Goal: Information Seeking & Learning: Learn about a topic

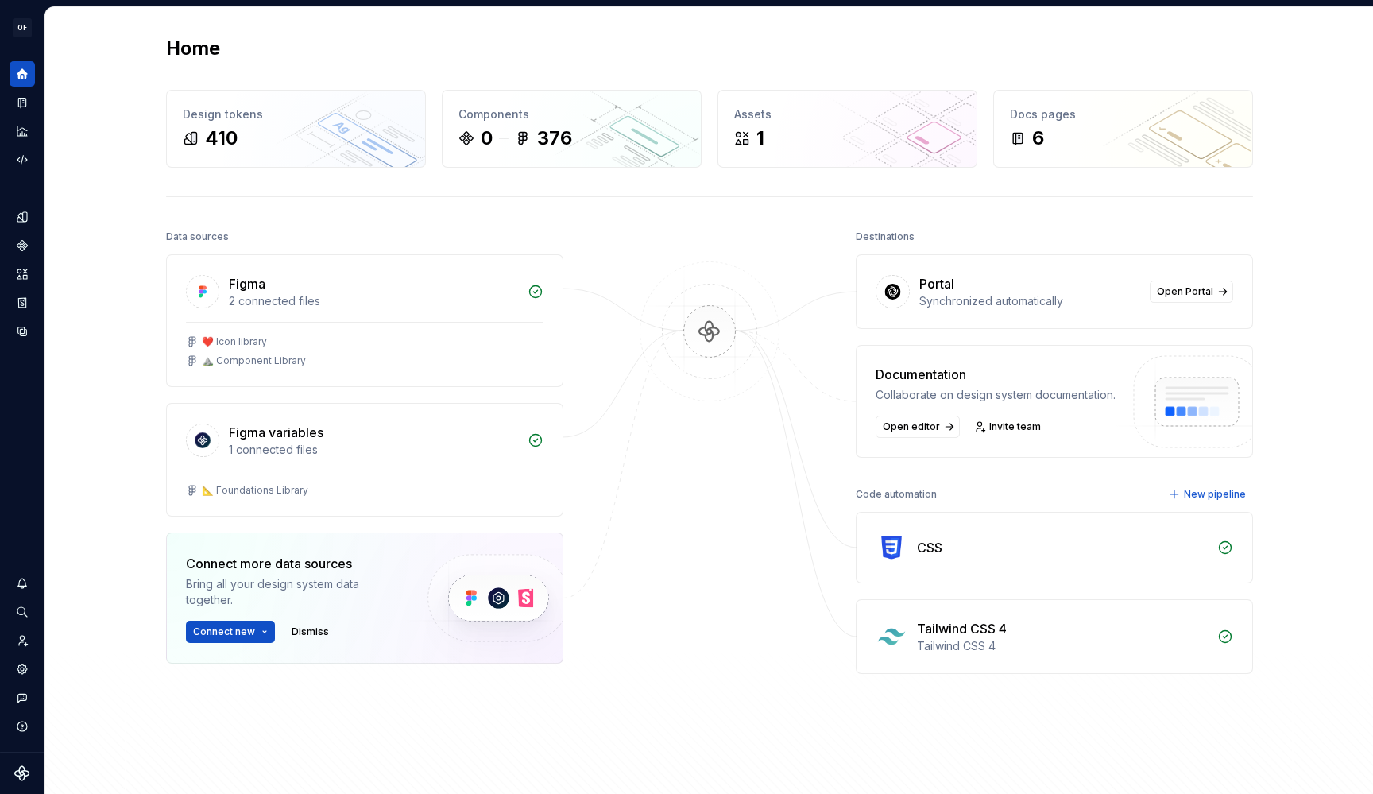
click at [994, 307] on div "Synchronized automatically" at bounding box center [1029, 301] width 221 height 16
click at [1180, 294] on span "Open Portal" at bounding box center [1185, 291] width 56 height 13
click at [497, 152] on div "Components 0 376" at bounding box center [572, 129] width 258 height 76
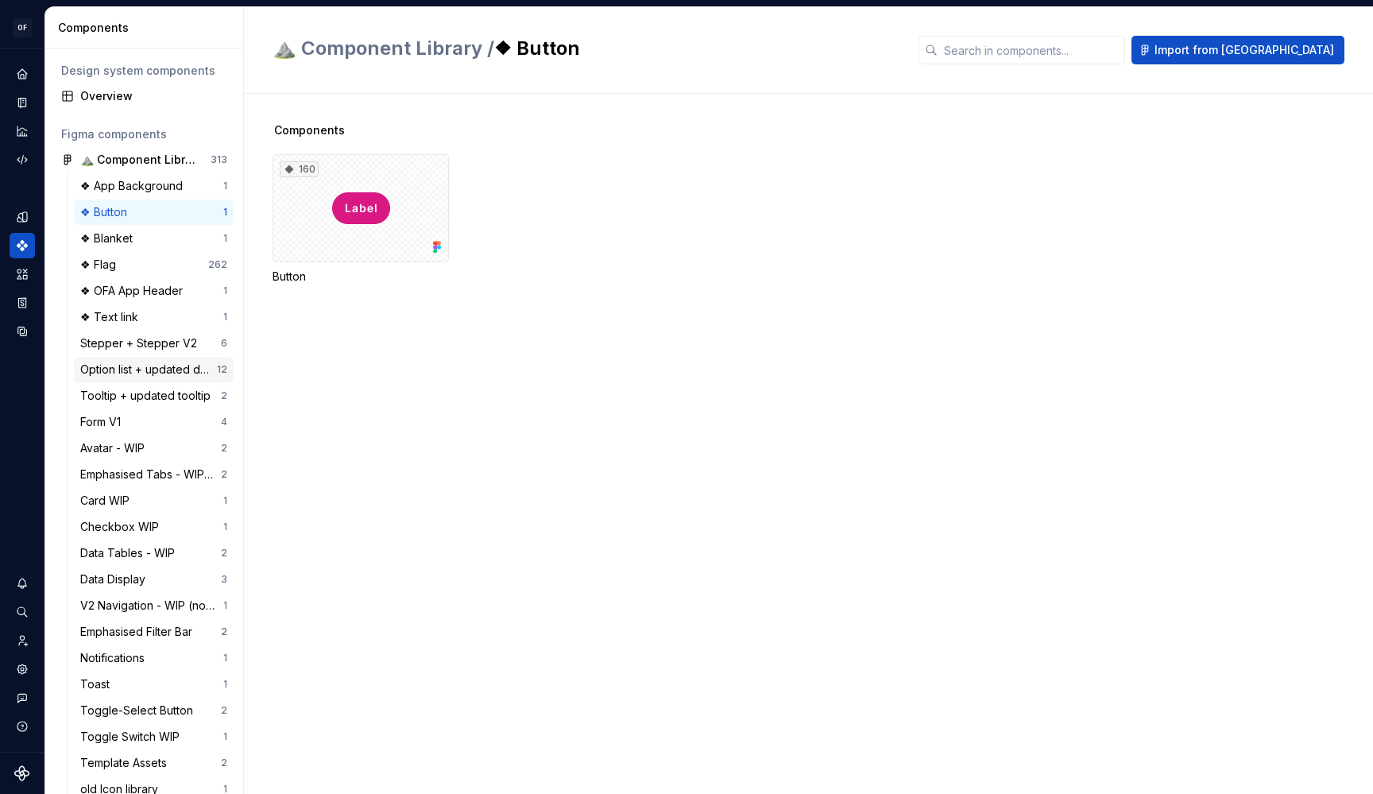
click at [133, 369] on div "Option list + updated dropdown menu" at bounding box center [148, 370] width 137 height 16
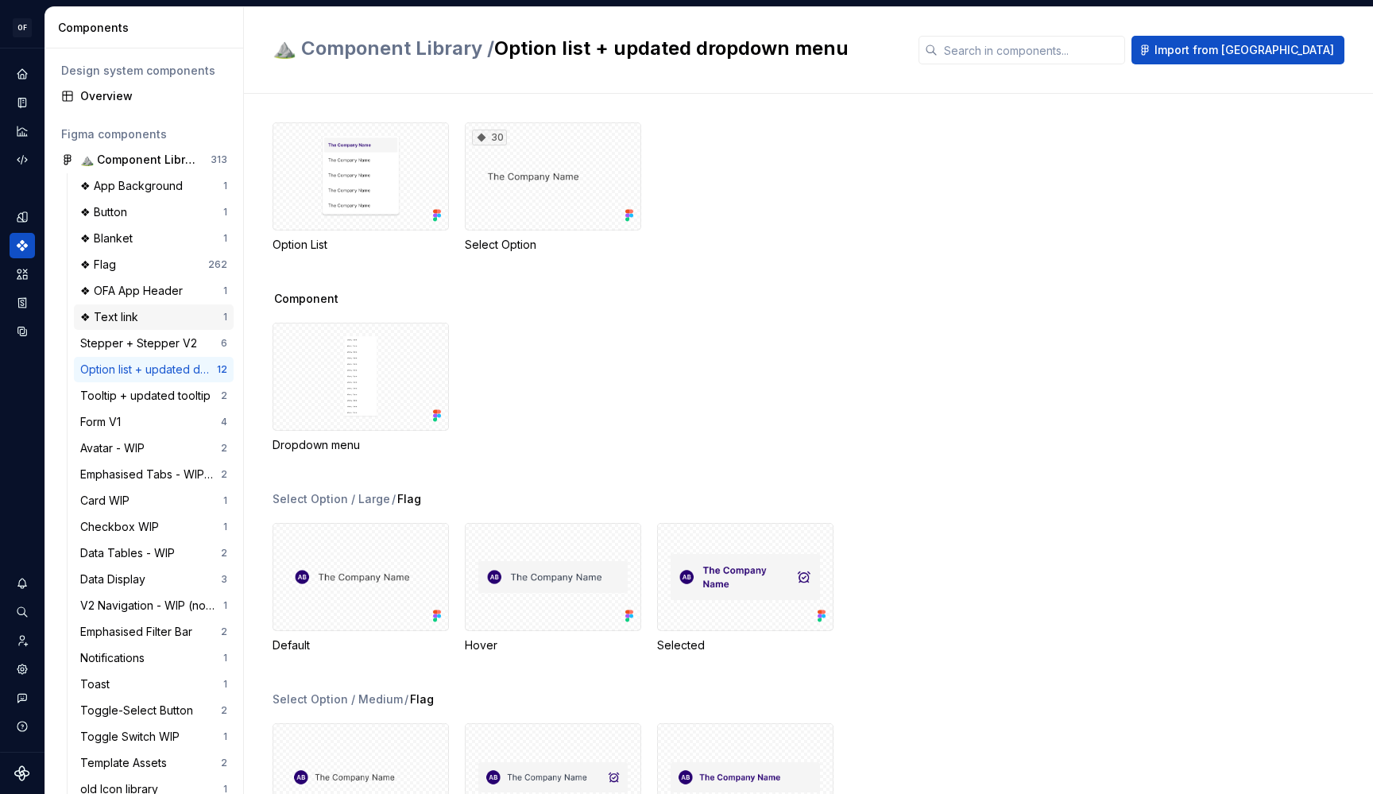
click at [127, 307] on div "❖ Text link 1" at bounding box center [154, 316] width 160 height 25
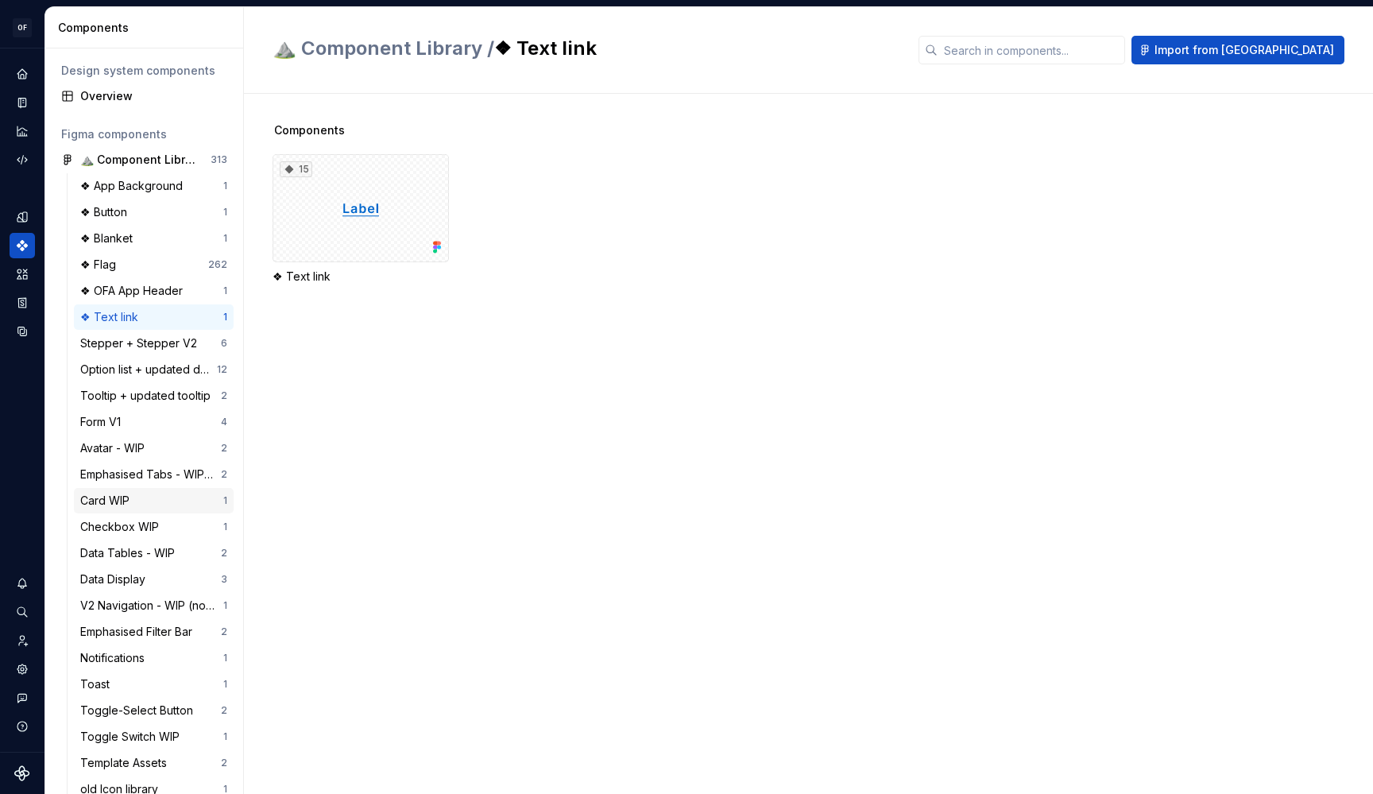
click at [96, 506] on div "Card WIP" at bounding box center [108, 501] width 56 height 16
click at [172, 423] on div "Form V1" at bounding box center [150, 422] width 141 height 16
click at [156, 369] on div "Option list + updated dropdown menu" at bounding box center [148, 370] width 137 height 16
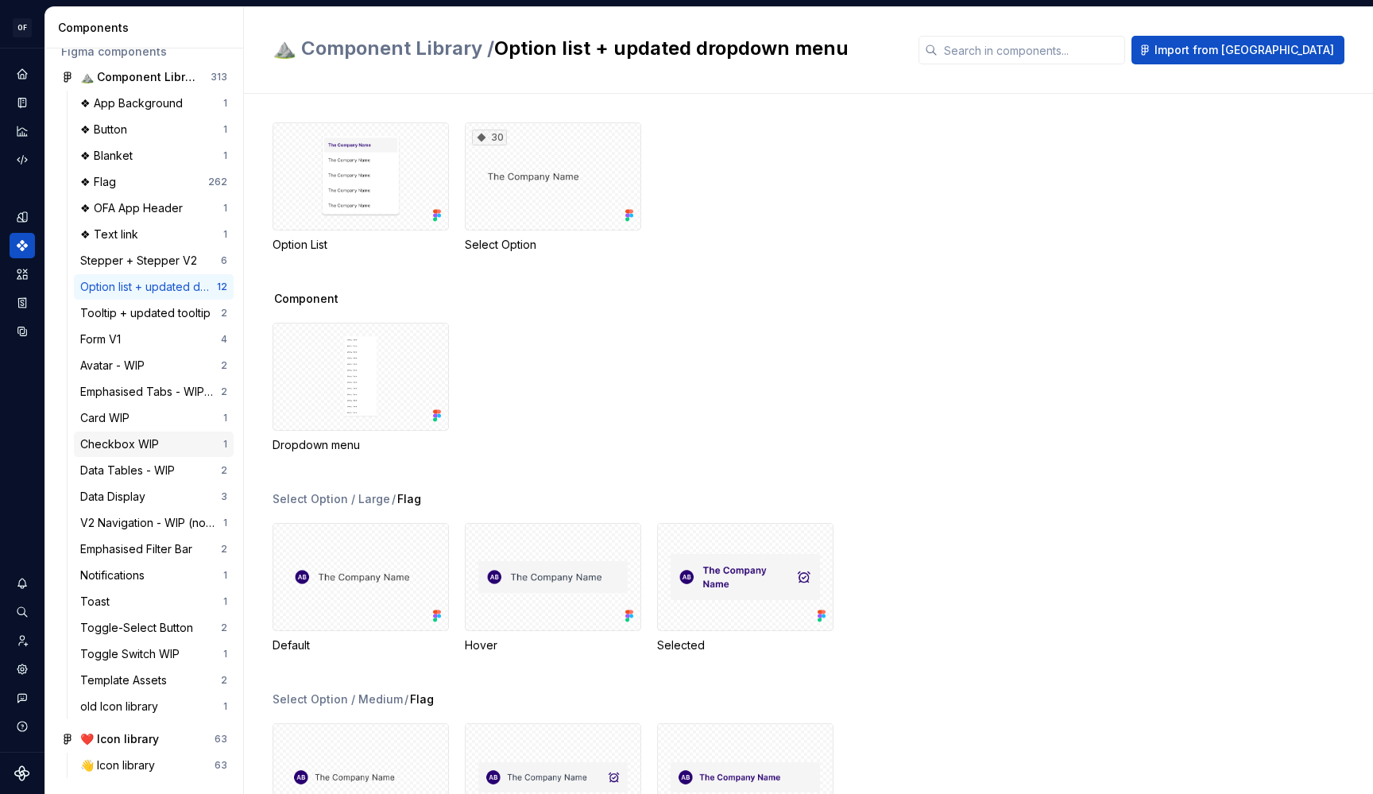
scroll to position [83, 0]
click at [128, 432] on div "Checkbox WIP 1" at bounding box center [154, 443] width 160 height 25
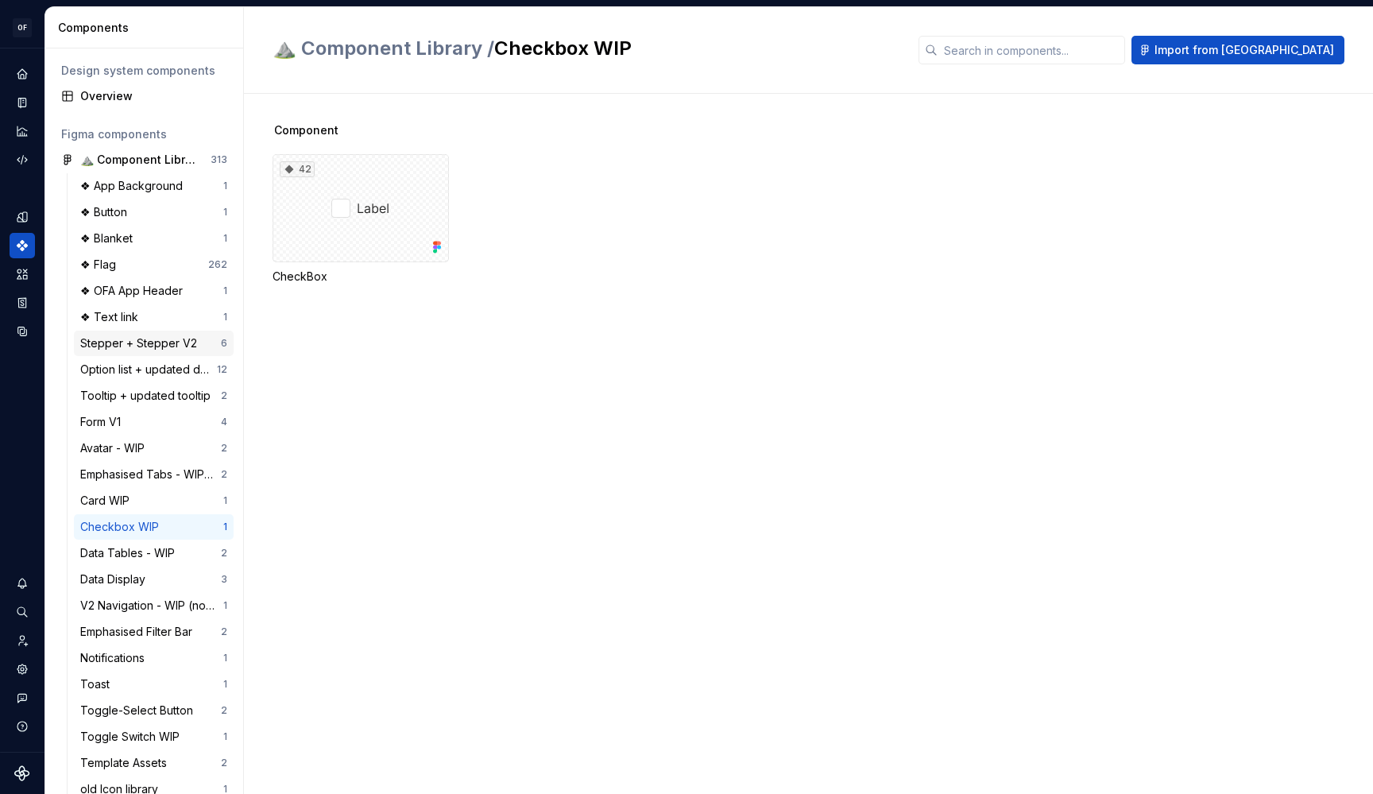
click at [146, 341] on div "Stepper + Stepper V2" at bounding box center [141, 343] width 123 height 16
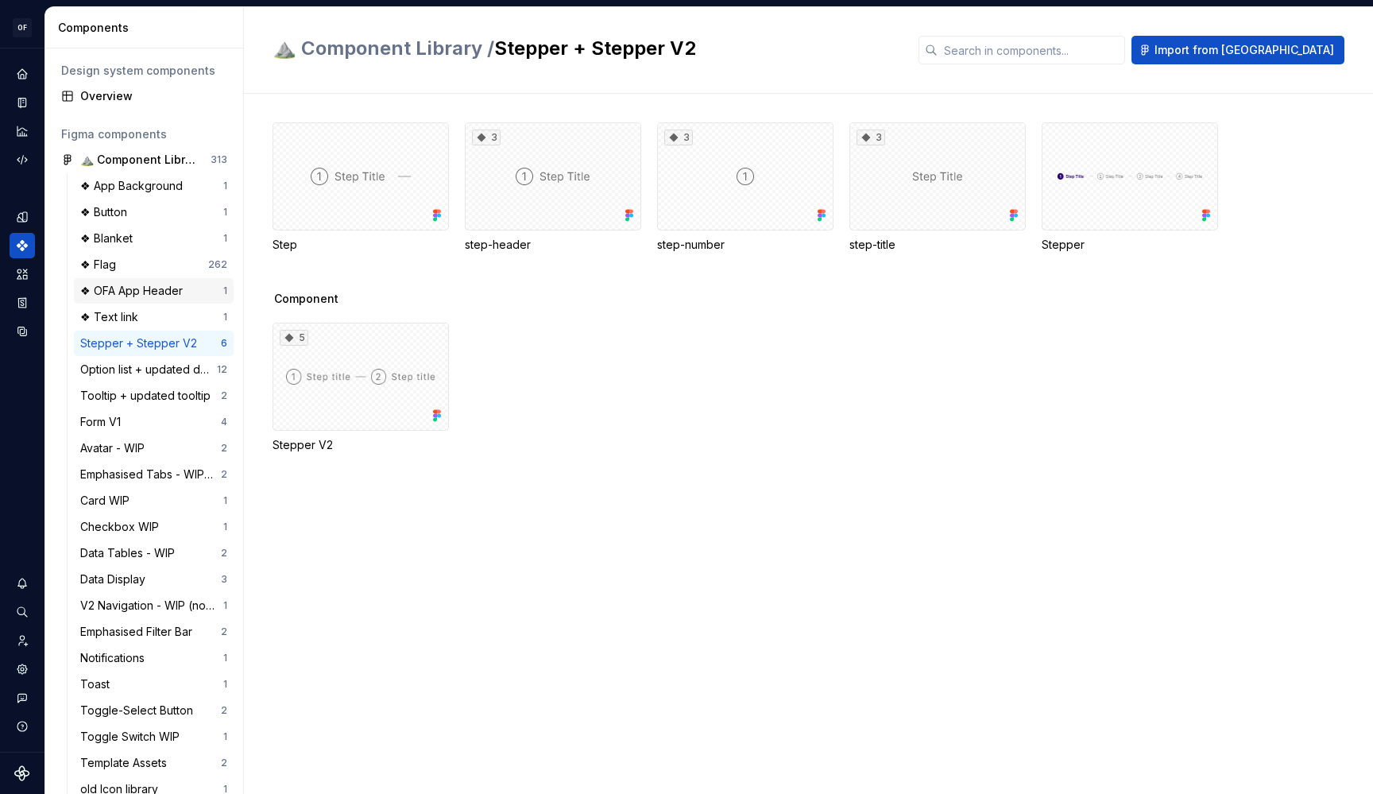
click at [130, 287] on div "❖ OFA App Header" at bounding box center [134, 291] width 109 height 16
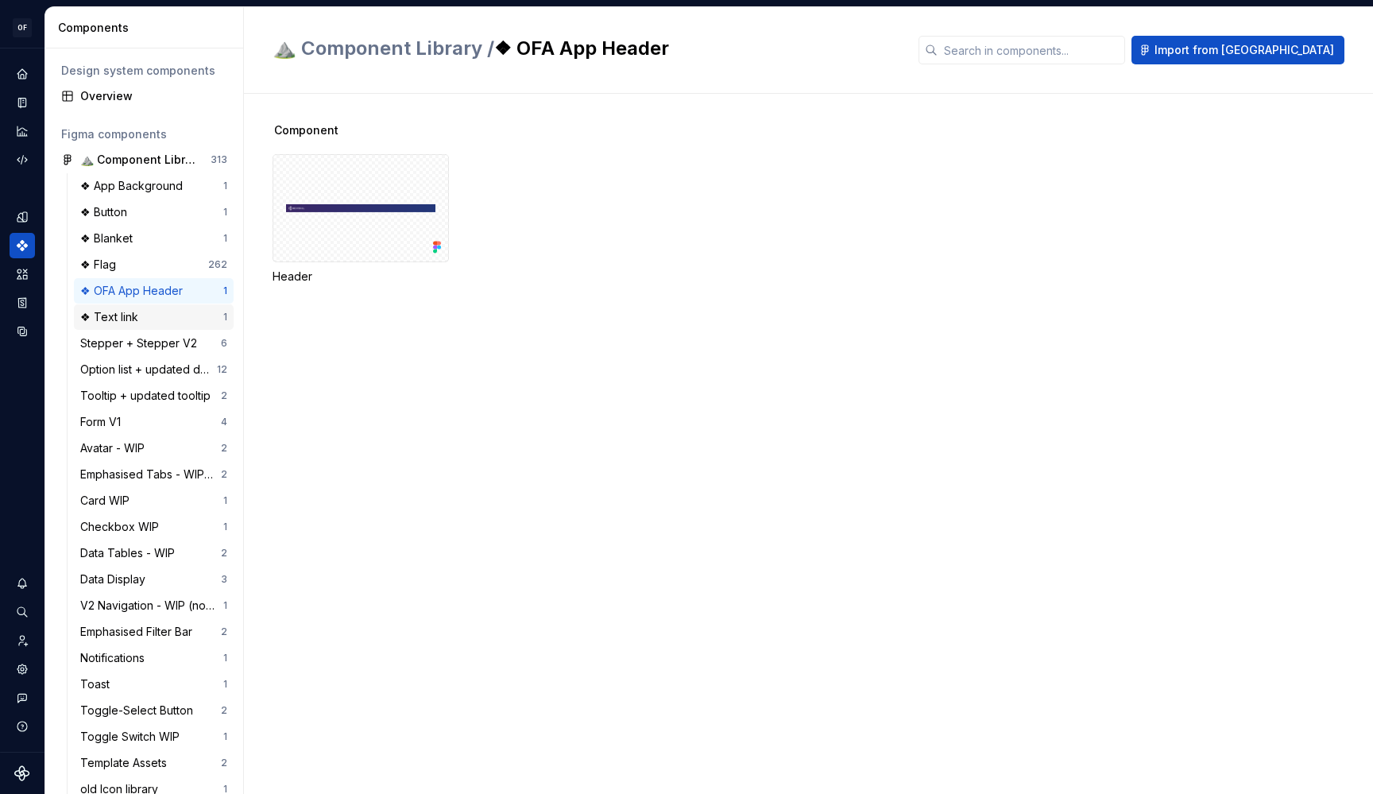
click at [131, 315] on div "❖ Text link" at bounding box center [112, 317] width 64 height 16
click at [122, 278] on div "❖ OFA App Header 1" at bounding box center [154, 290] width 160 height 25
click at [126, 246] on div "❖ Blanket" at bounding box center [109, 238] width 59 height 16
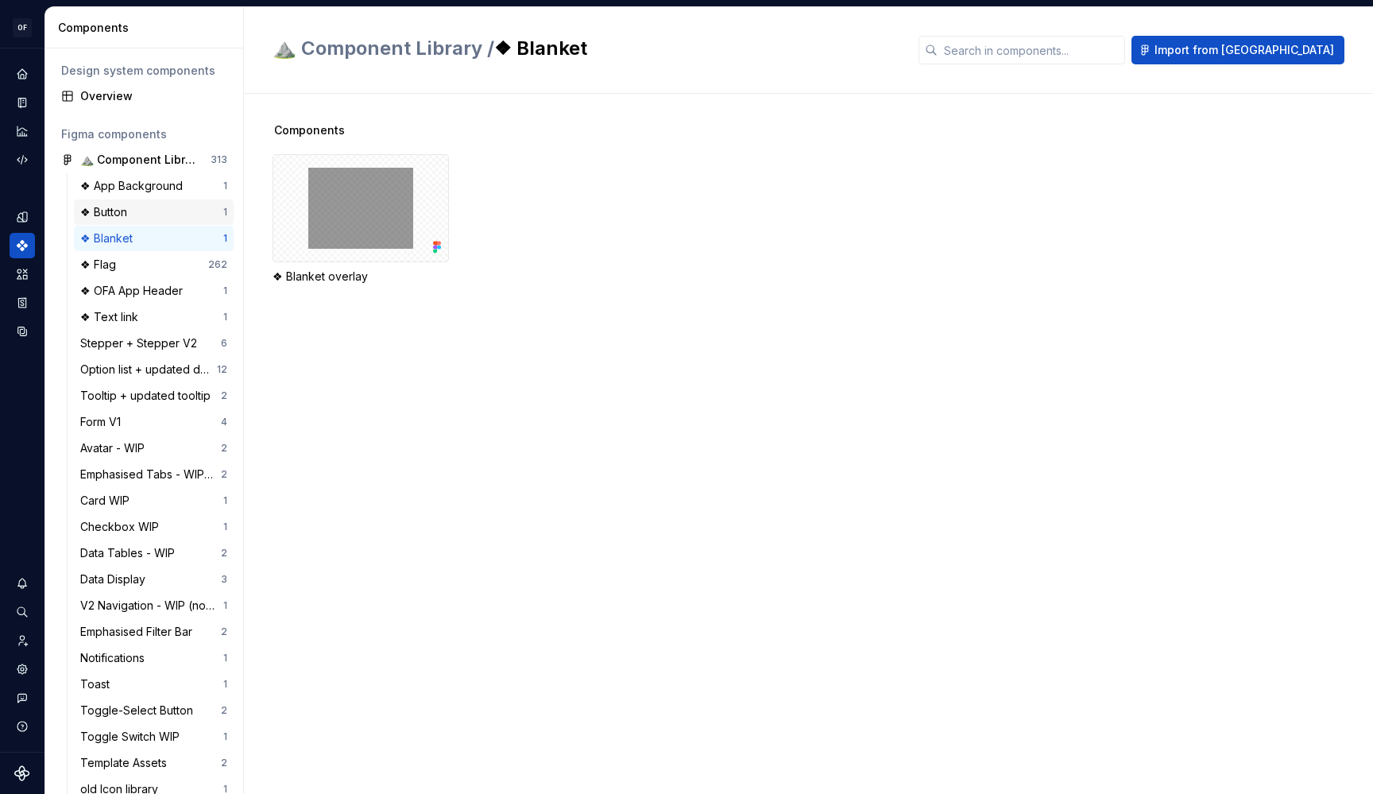
click at [127, 215] on div "❖ Button" at bounding box center [106, 212] width 53 height 16
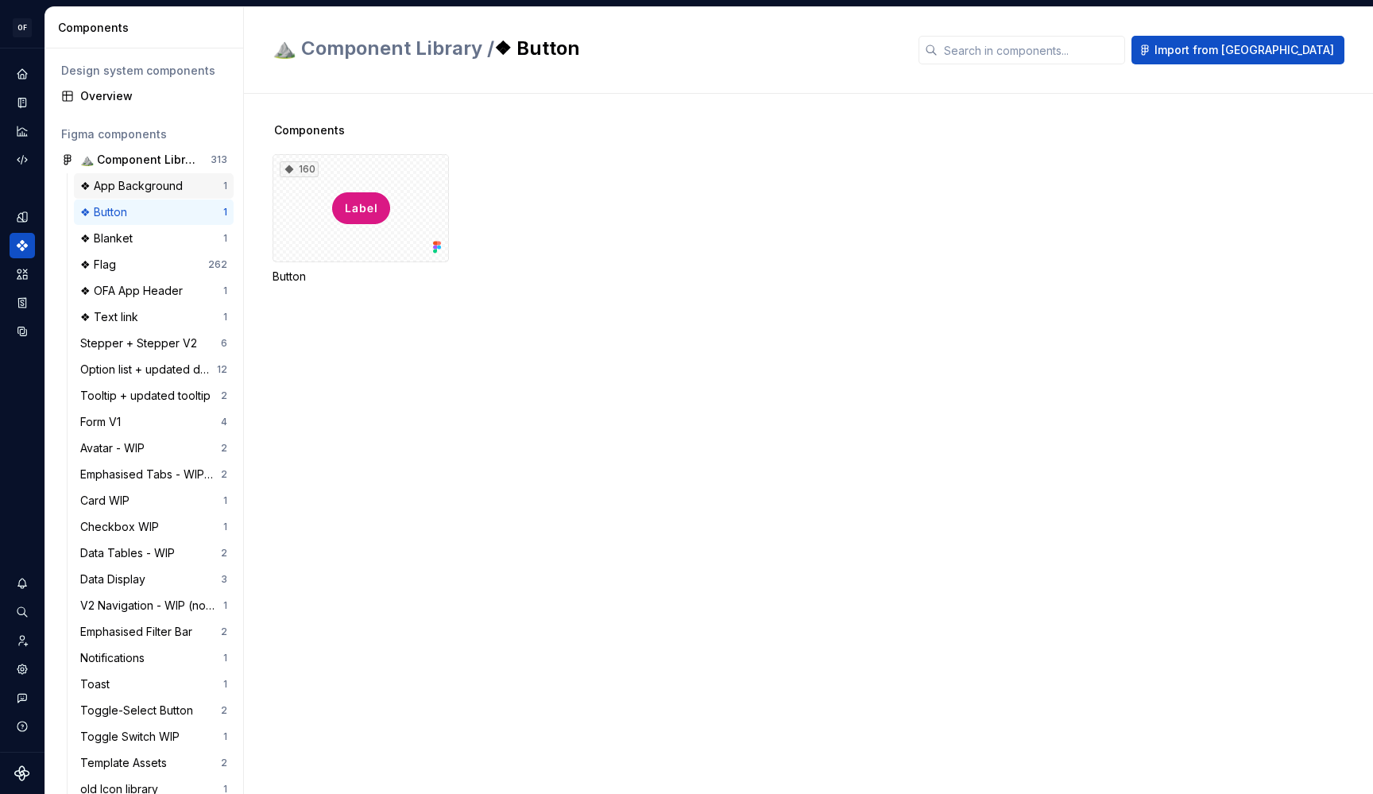
click at [133, 193] on div "❖ App Background" at bounding box center [134, 186] width 109 height 16
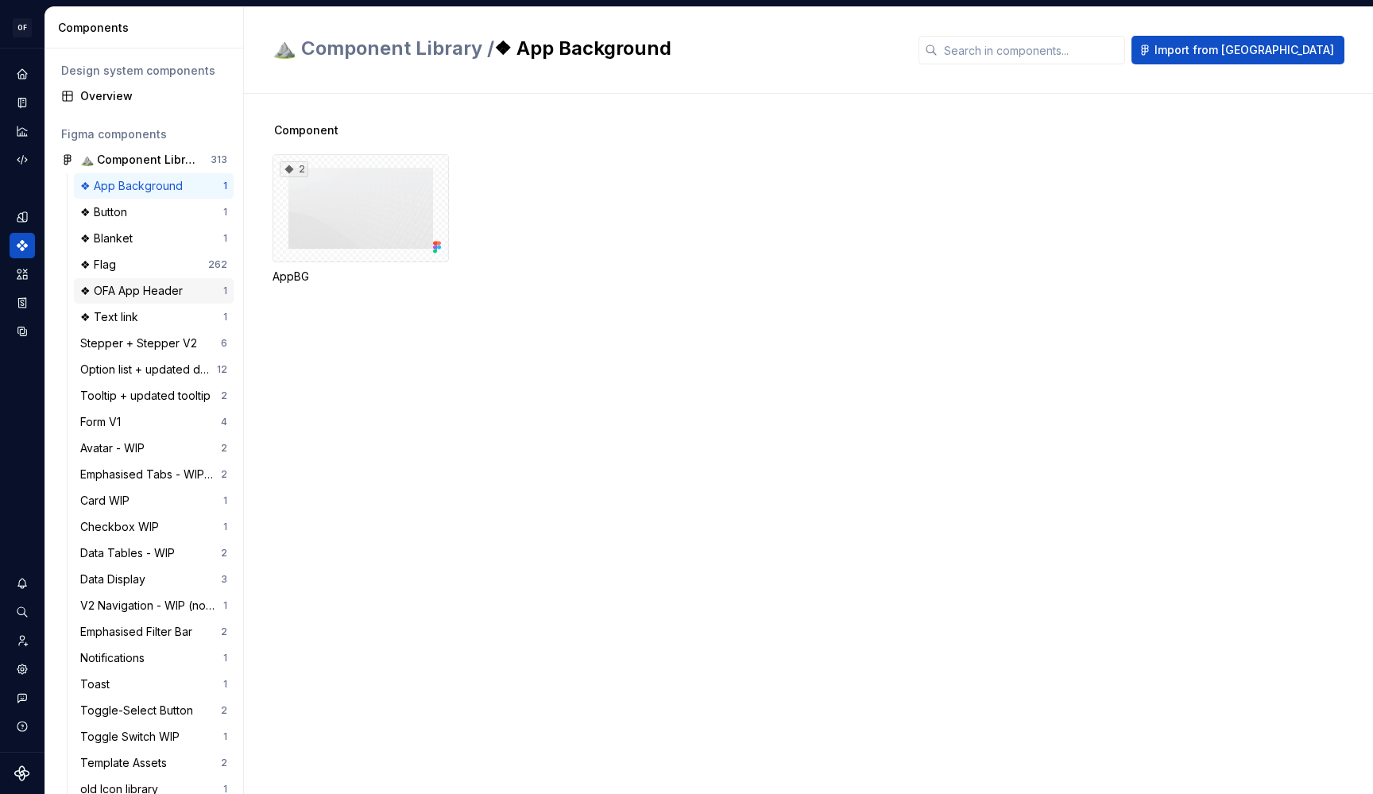
click at [130, 291] on div "❖ OFA App Header" at bounding box center [134, 291] width 109 height 16
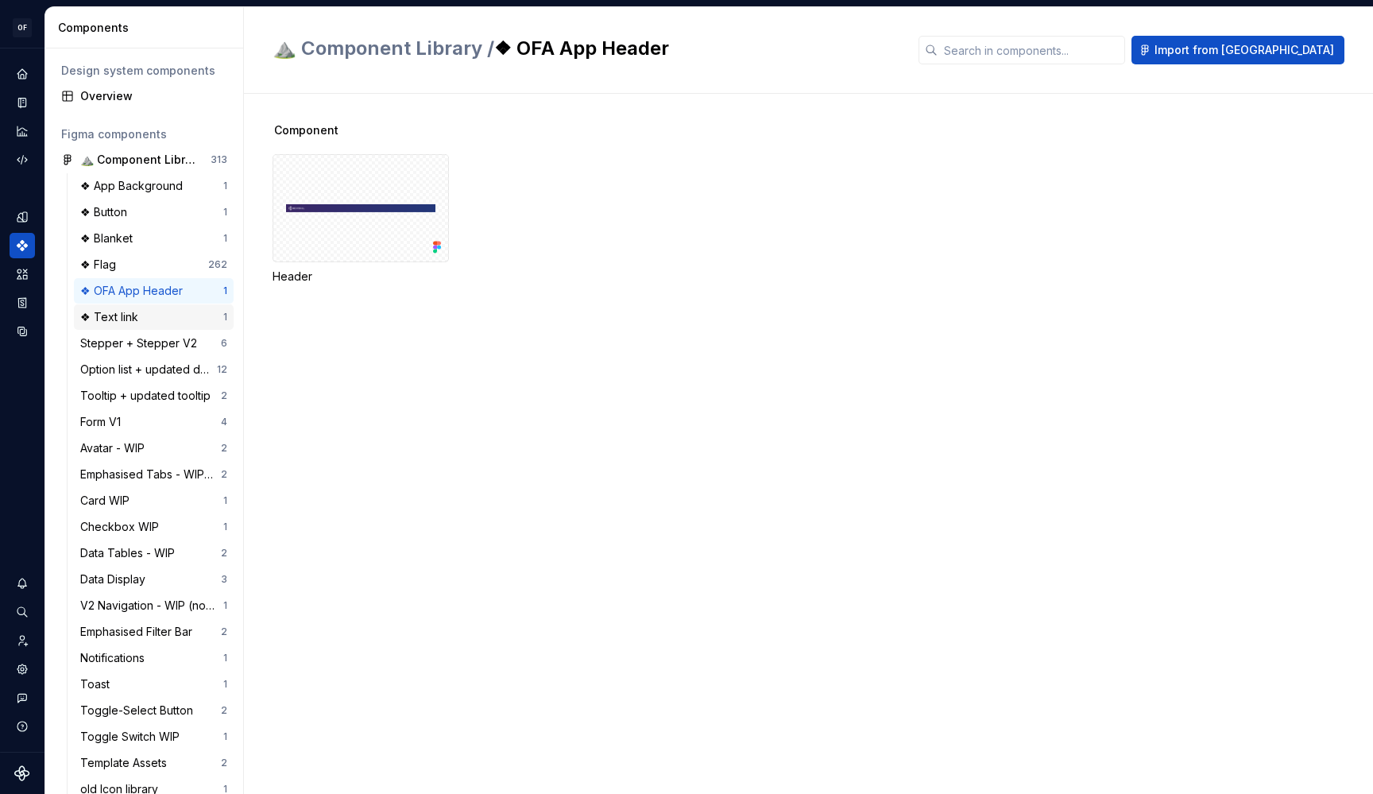
click at [130, 317] on div "❖ Text link" at bounding box center [112, 317] width 64 height 16
click at [130, 354] on div "Stepper + Stepper V2 6" at bounding box center [154, 343] width 160 height 25
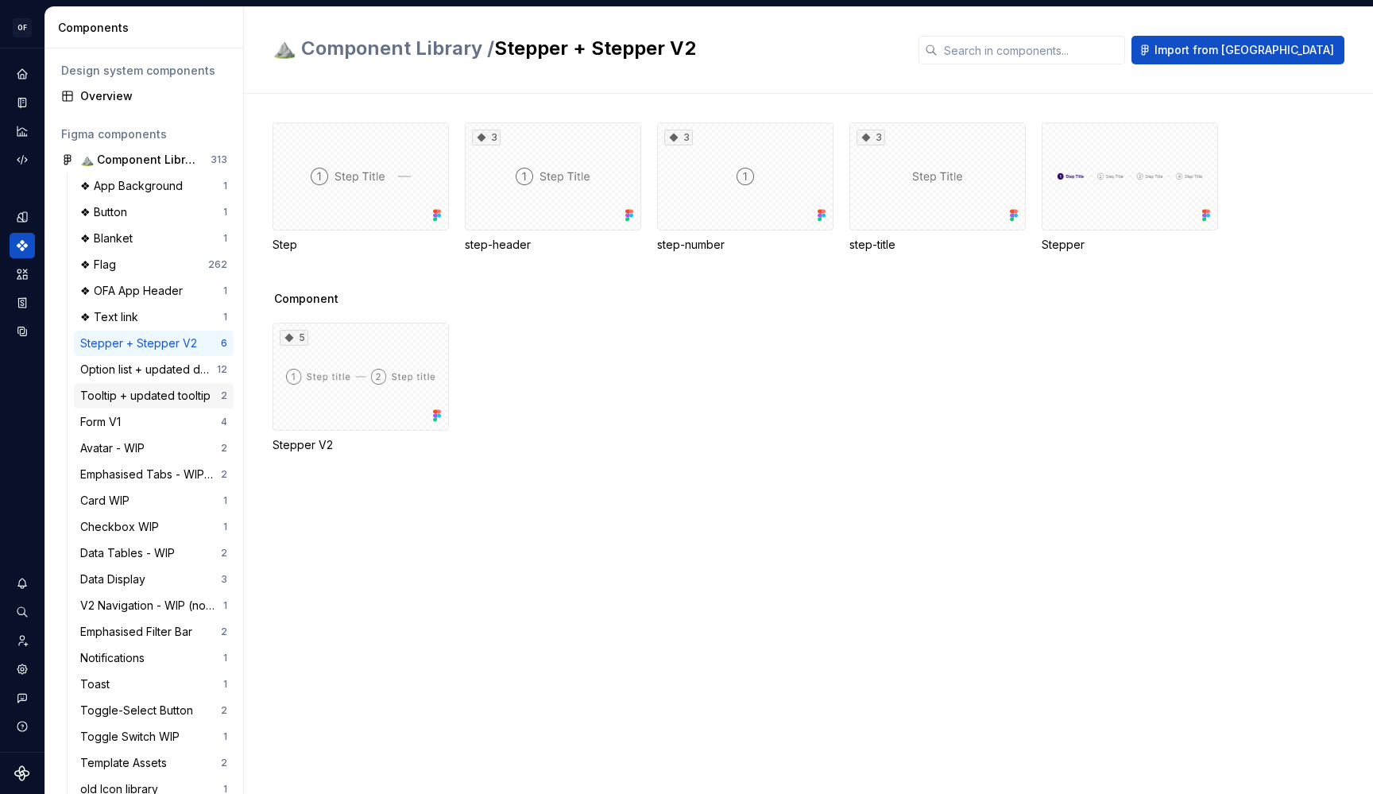
click at [135, 391] on div "Tooltip + updated tooltip" at bounding box center [148, 396] width 137 height 16
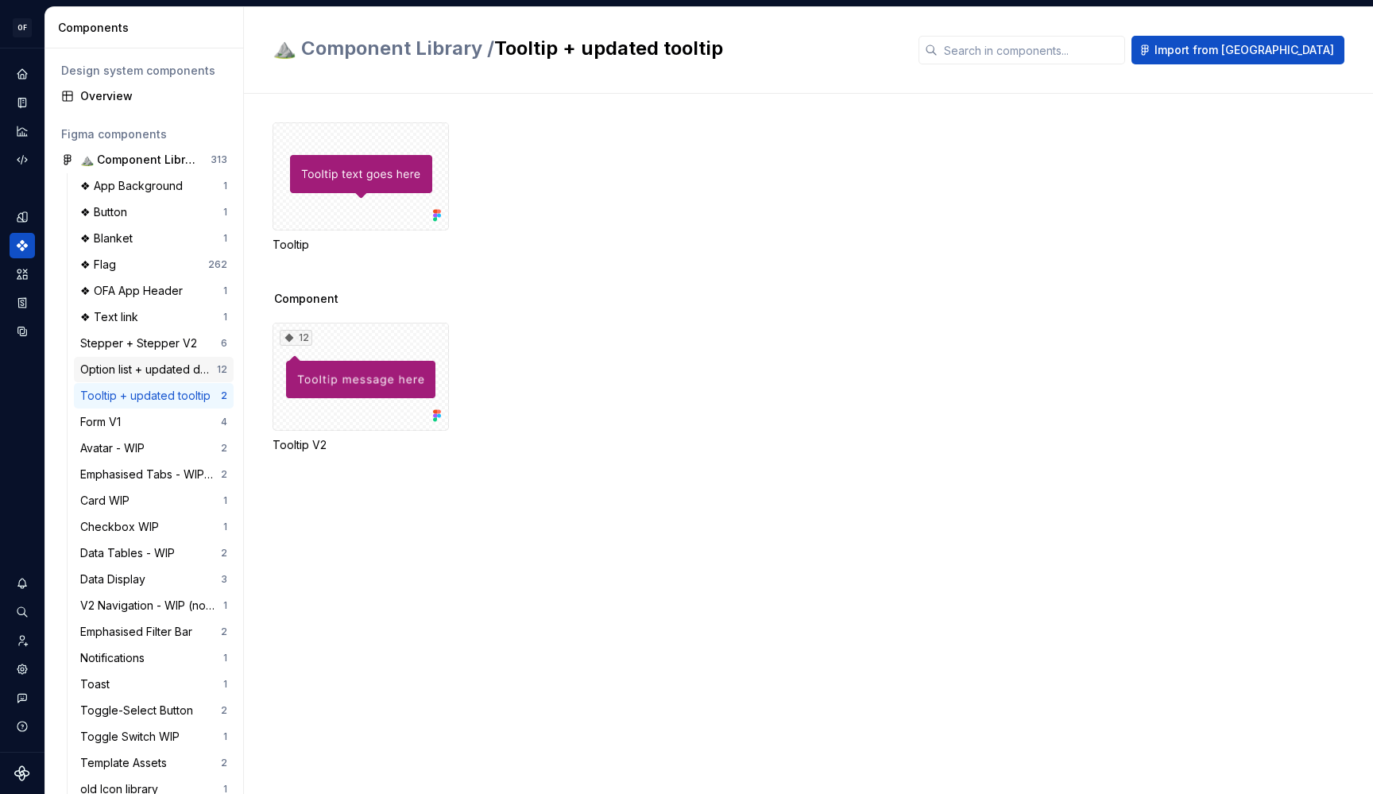
click at [138, 362] on div "Option list + updated dropdown menu" at bounding box center [148, 370] width 137 height 16
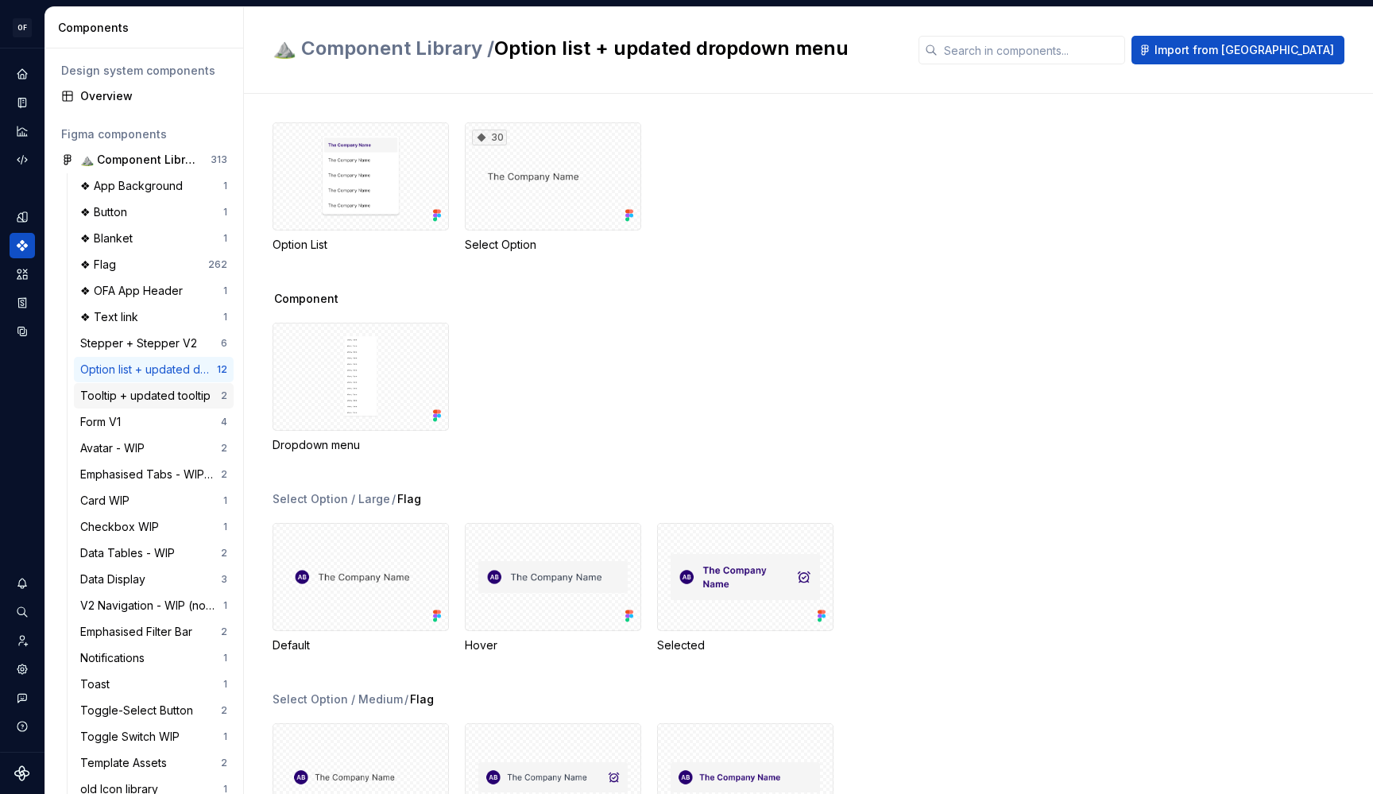
click at [146, 401] on div "Tooltip + updated tooltip" at bounding box center [148, 396] width 137 height 16
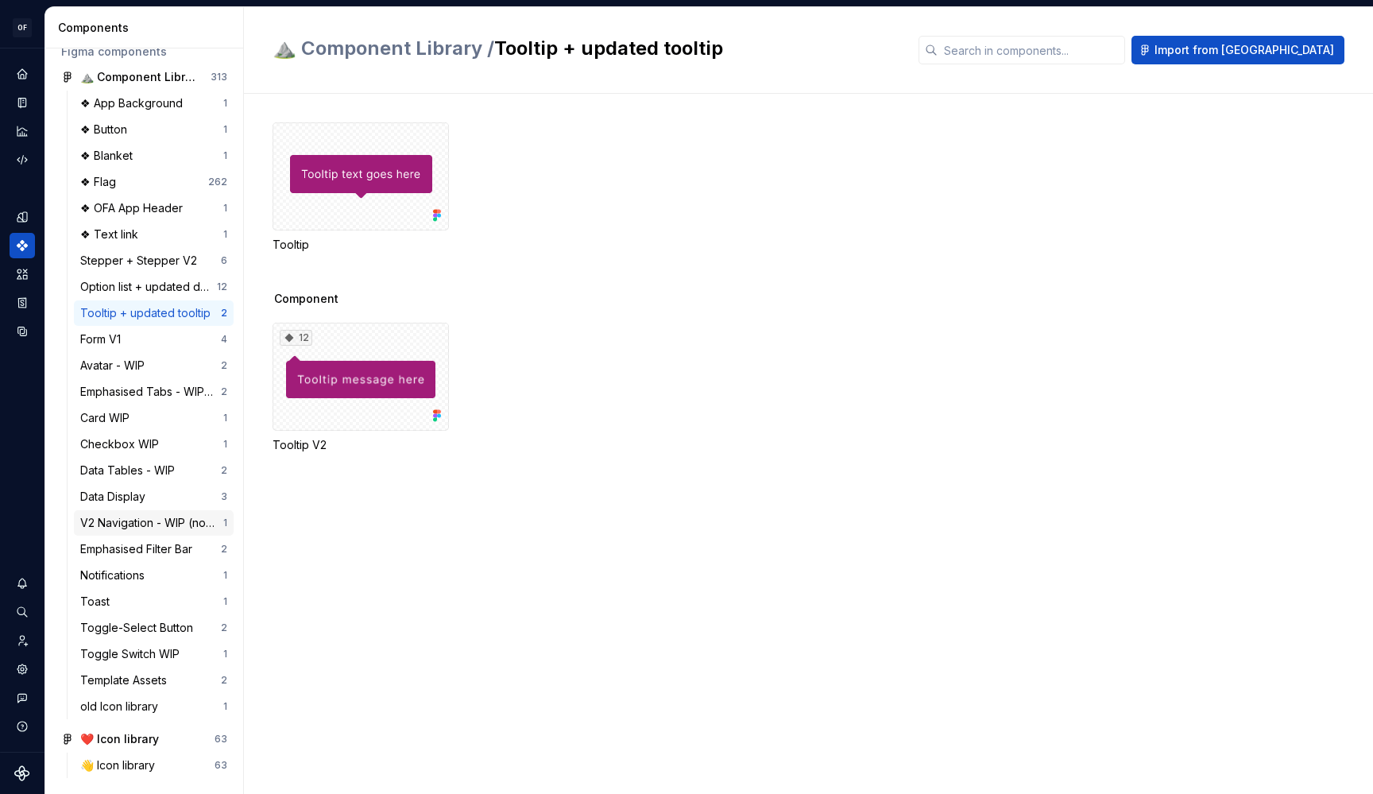
scroll to position [83, 0]
click at [110, 508] on div "Data Display 3" at bounding box center [154, 496] width 160 height 25
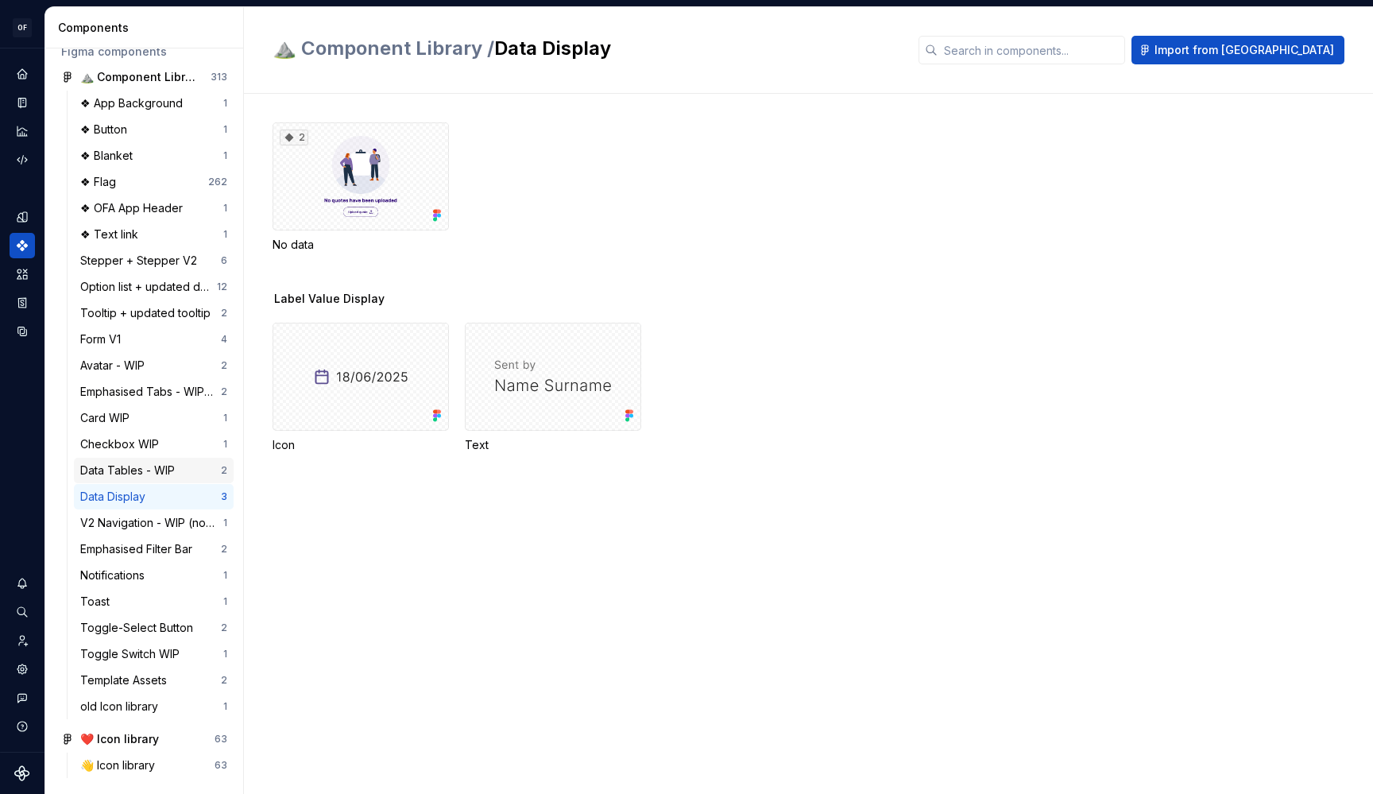
click at [122, 470] on div "Data Tables - WIP" at bounding box center [130, 470] width 101 height 16
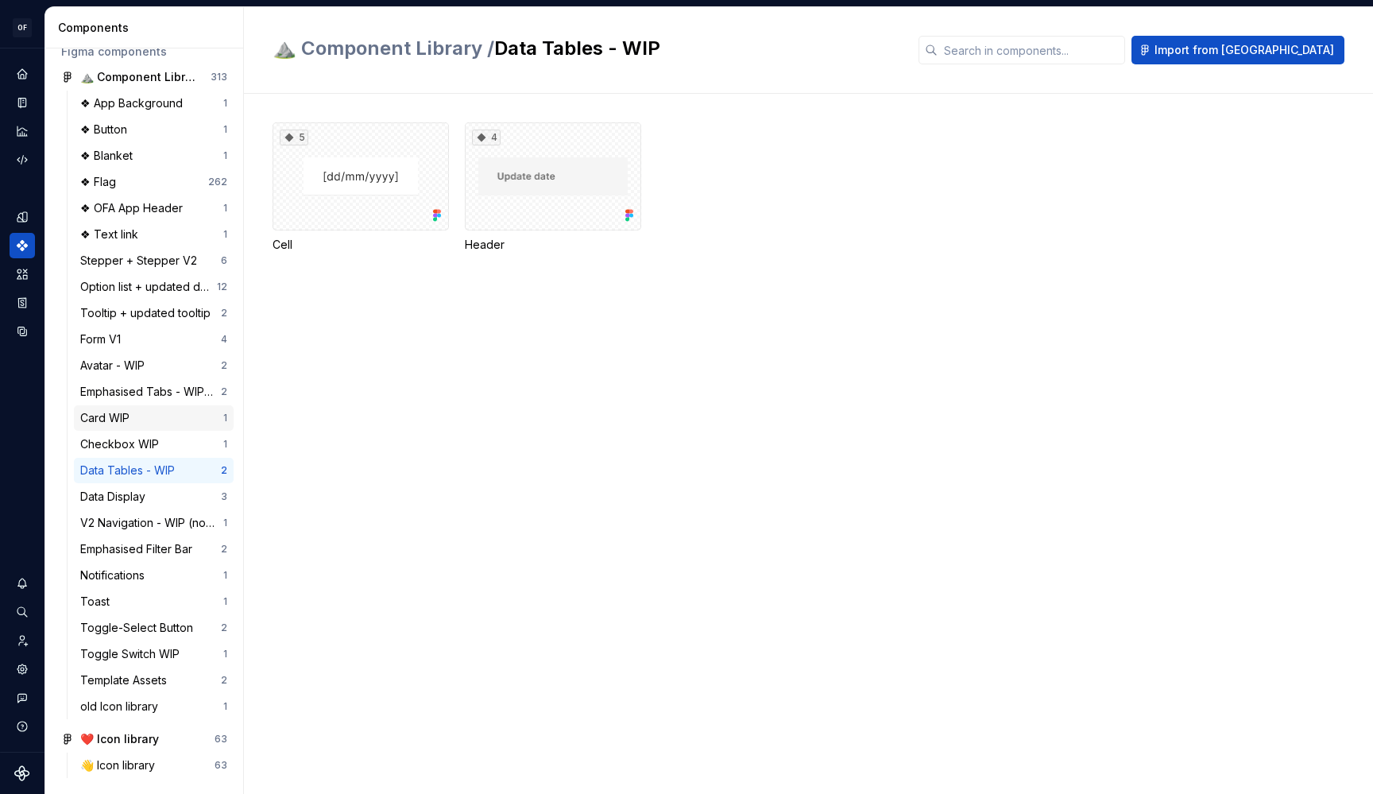
click at [130, 427] on div "Card WIP 1" at bounding box center [154, 417] width 160 height 25
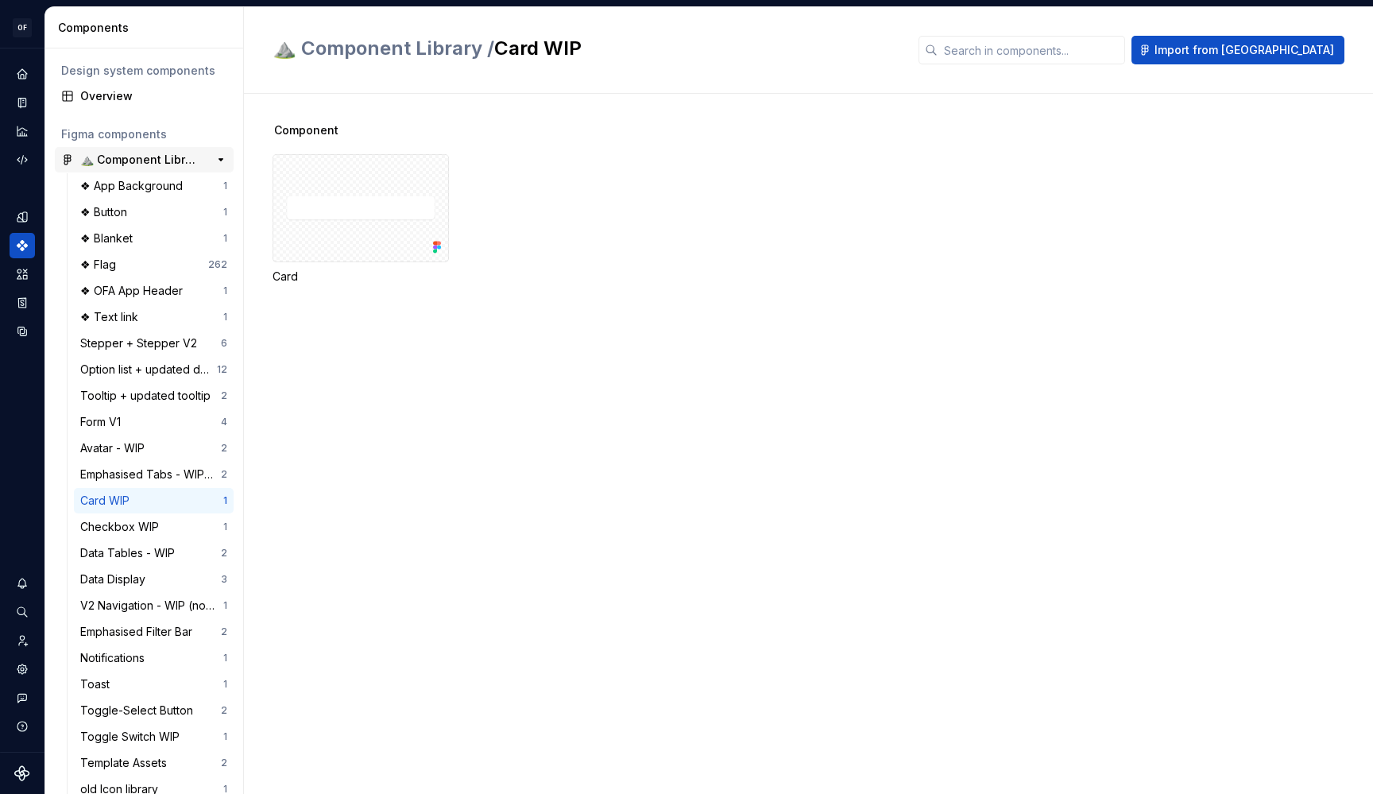
click at [121, 162] on div "⛰️ Component Library" at bounding box center [139, 160] width 118 height 16
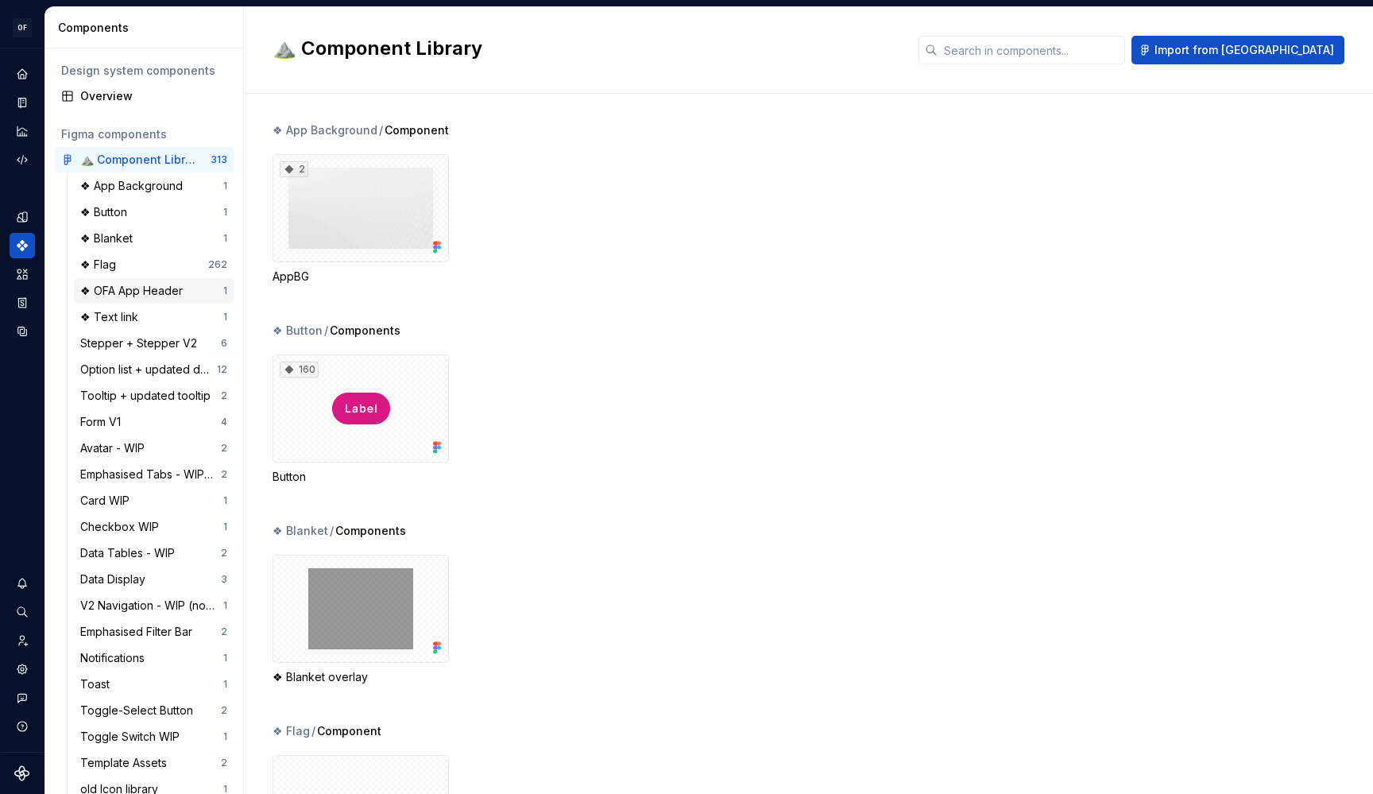
click at [125, 288] on div "❖ OFA App Header" at bounding box center [134, 291] width 109 height 16
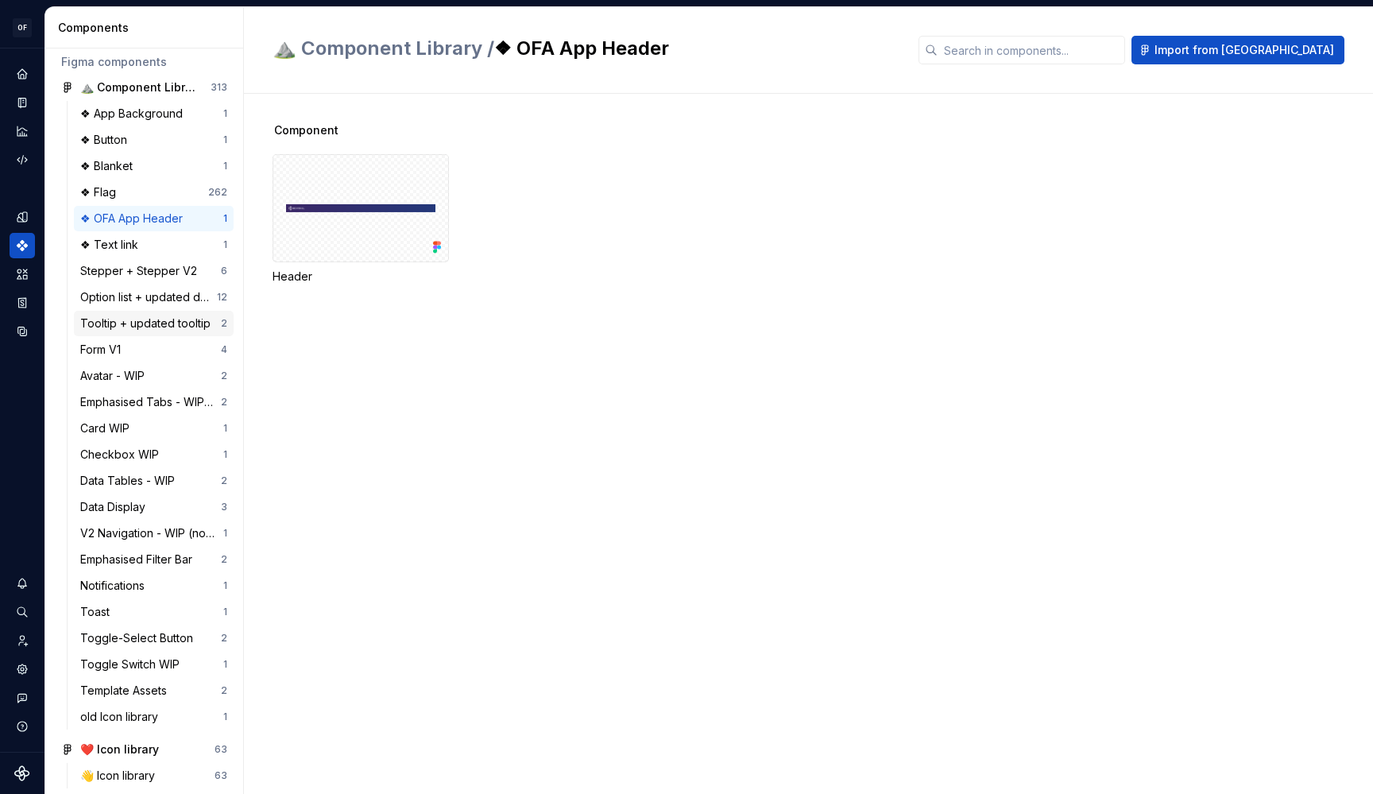
click at [123, 323] on div "Tooltip + updated tooltip" at bounding box center [148, 323] width 137 height 16
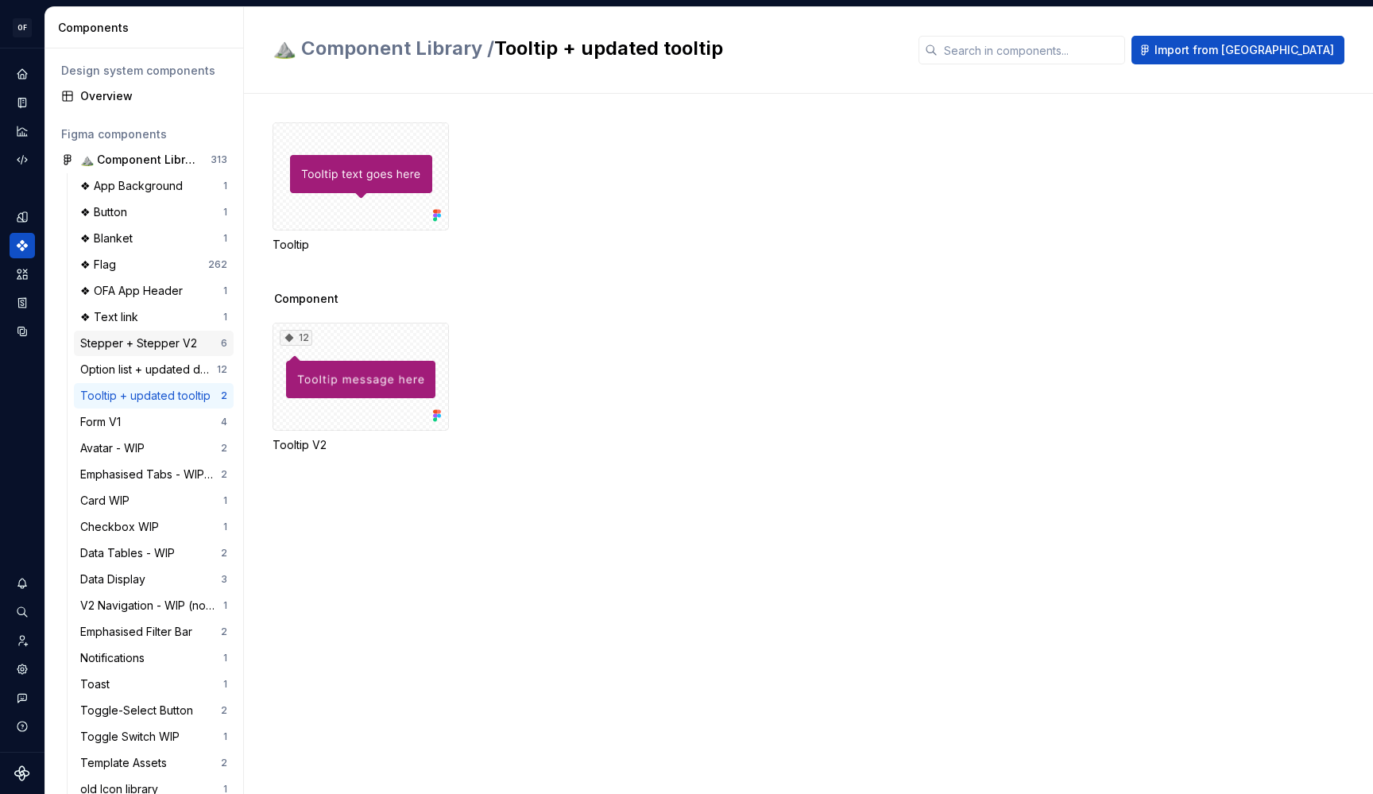
click at [131, 338] on div "Stepper + Stepper V2" at bounding box center [141, 343] width 123 height 16
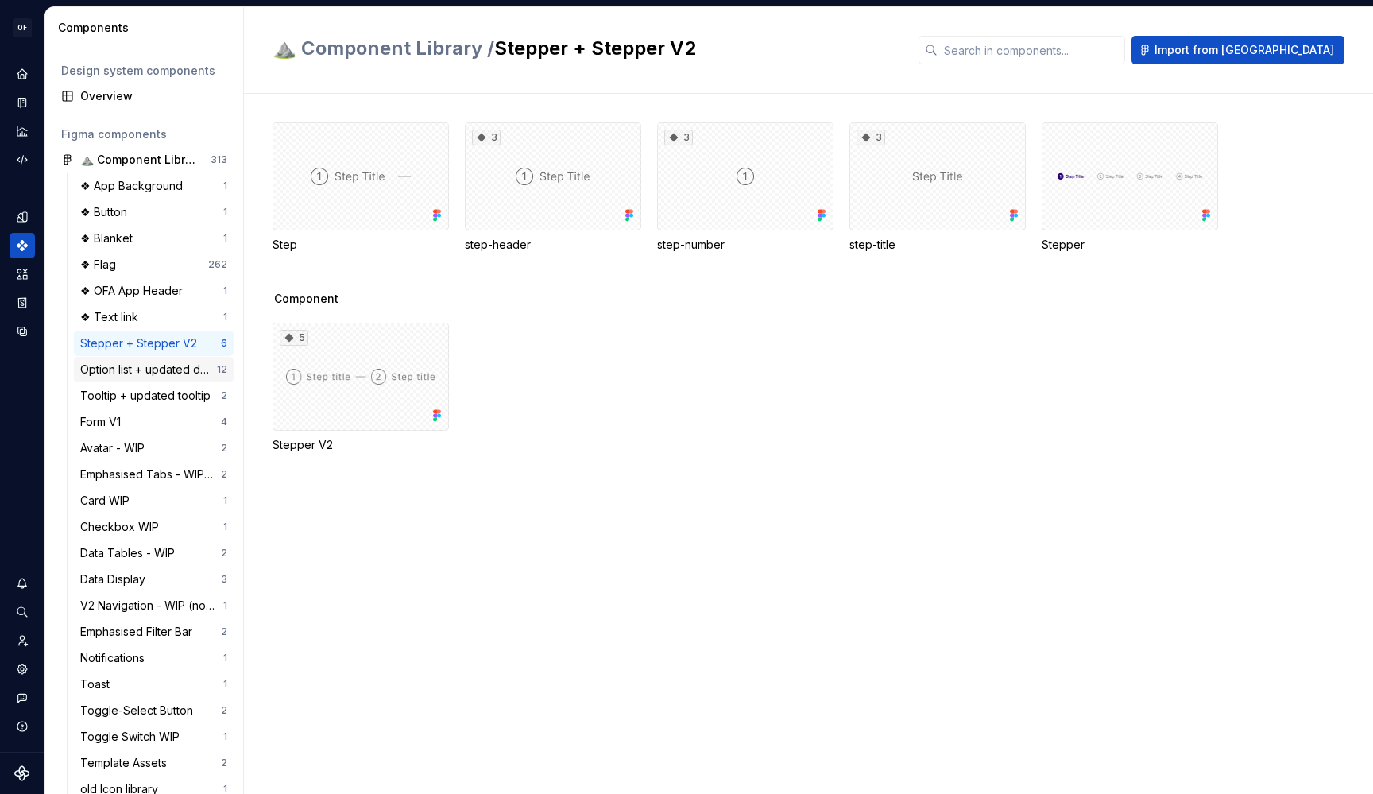
click at [138, 369] on div "Option list + updated dropdown menu" at bounding box center [148, 370] width 137 height 16
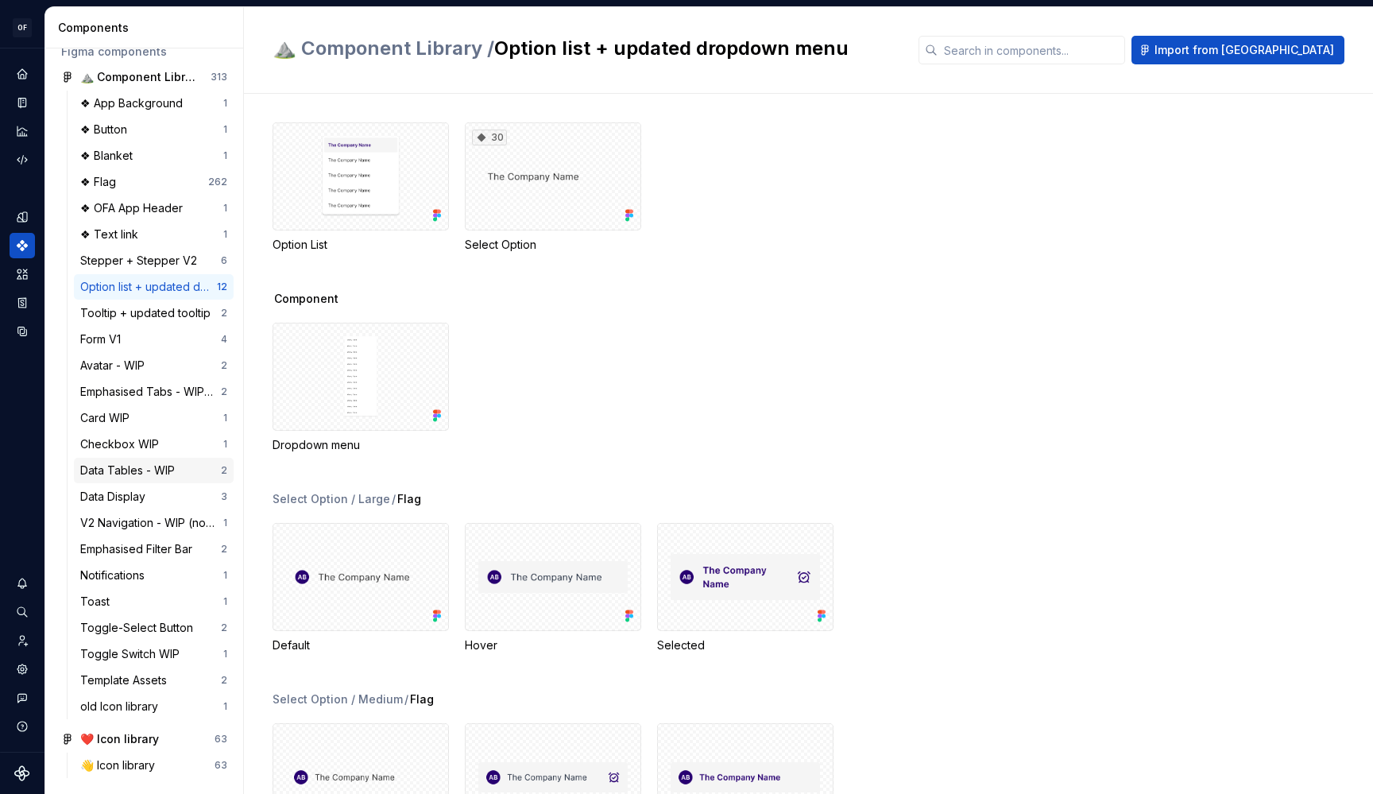
scroll to position [83, 0]
click at [146, 458] on div "Data Tables - WIP 2" at bounding box center [154, 470] width 160 height 25
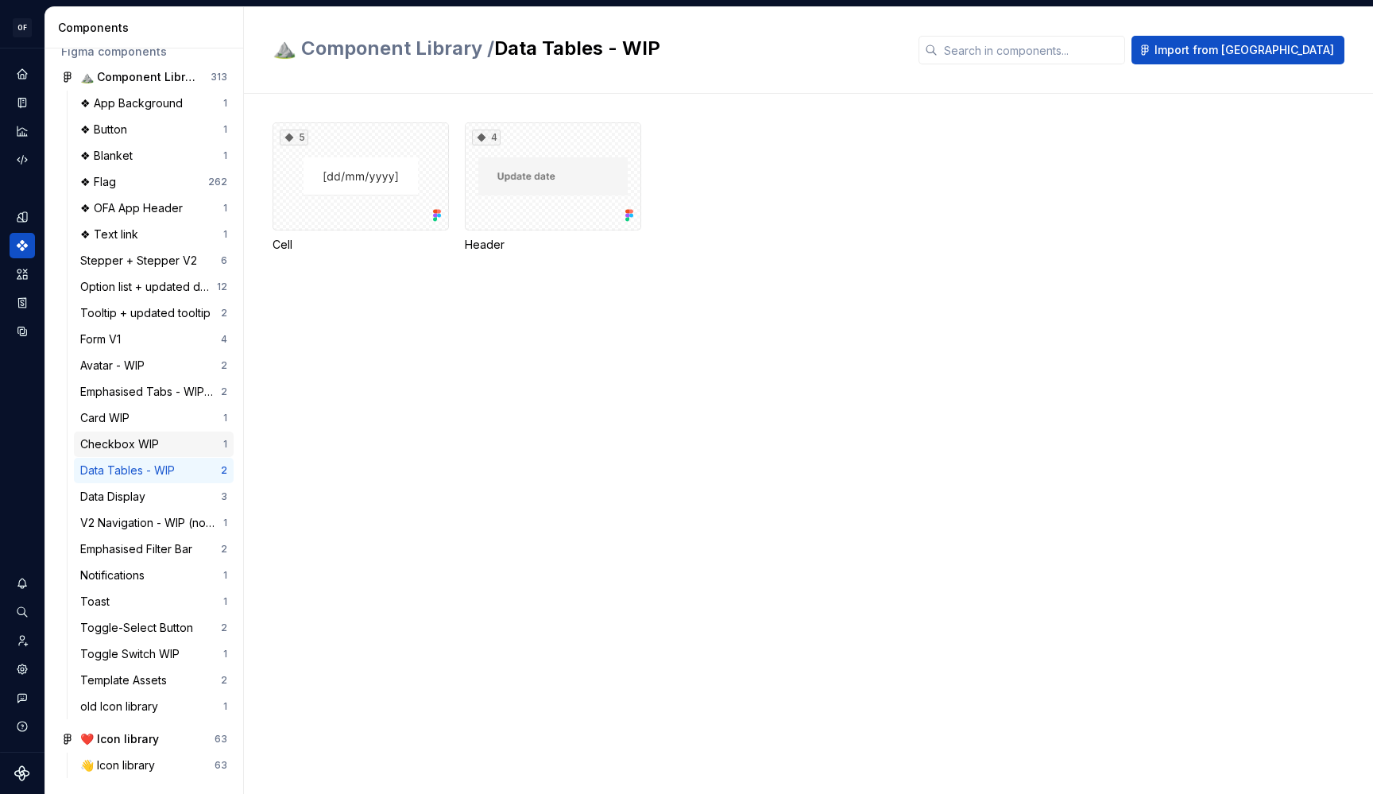
click at [157, 446] on div "Checkbox WIP" at bounding box center [122, 444] width 85 height 16
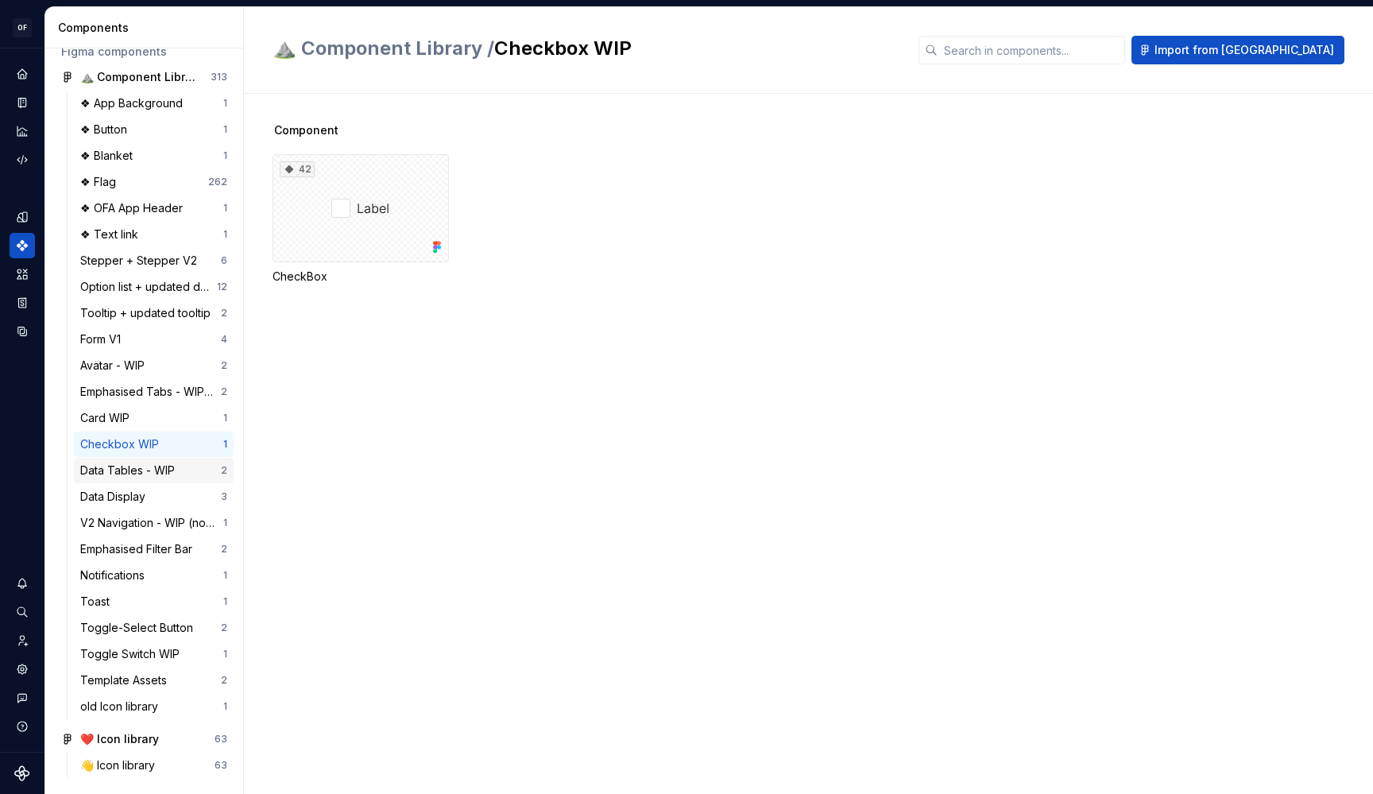
click at [163, 476] on div "Data Tables - WIP" at bounding box center [130, 470] width 101 height 16
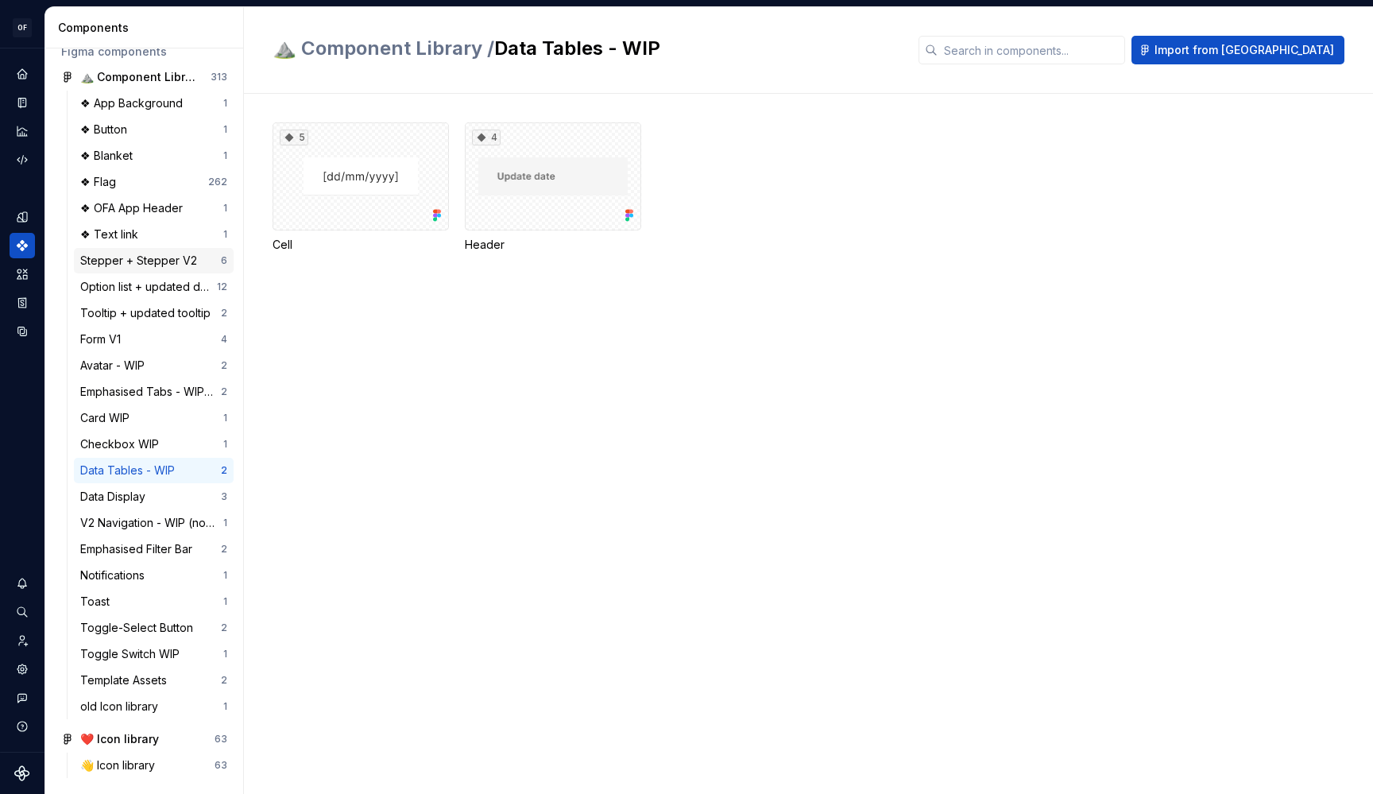
click at [149, 264] on div "Stepper + Stepper V2" at bounding box center [141, 261] width 123 height 16
